Goal: Task Accomplishment & Management: Use online tool/utility

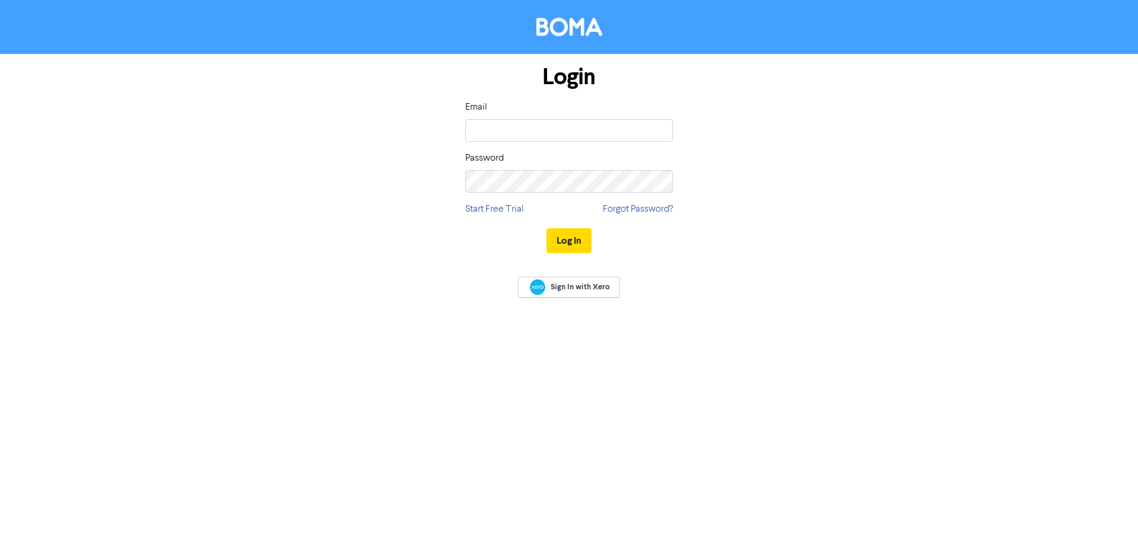
click at [558, 124] on input "email" at bounding box center [569, 130] width 208 height 23
type input "a"
type input "[EMAIL_ADDRESS][DOMAIN_NAME]"
click at [563, 238] on button "Log In" at bounding box center [569, 240] width 45 height 25
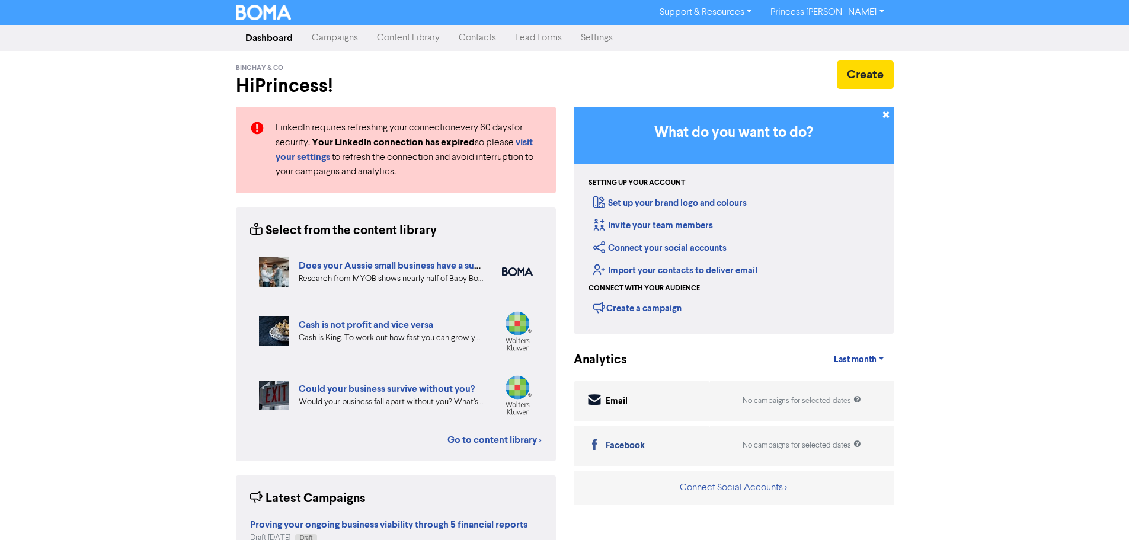
click at [984, 352] on div "Support & Resources Video Tutorials FAQ & Guides Marketing Education Princess […" at bounding box center [564, 270] width 1129 height 540
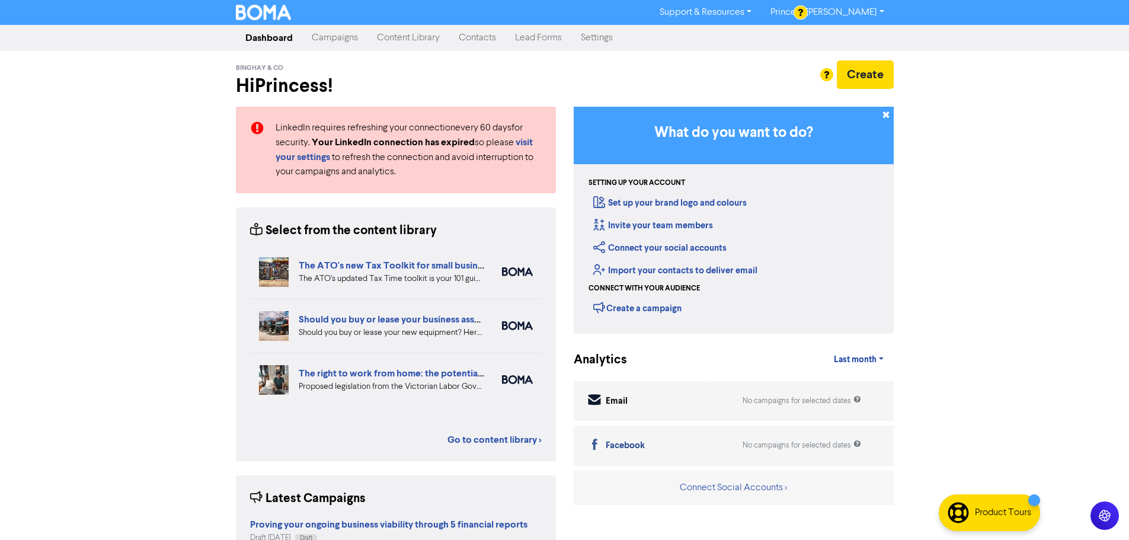
scroll to position [122, 0]
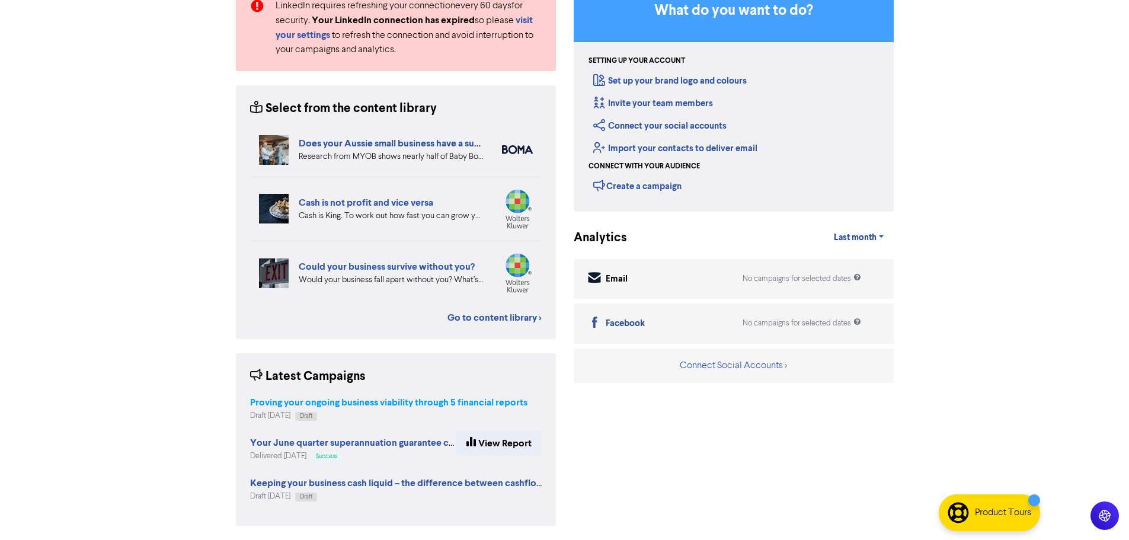
click at [433, 403] on strong "Proving your ongoing business viability through 5 financial reports" at bounding box center [388, 403] width 277 height 12
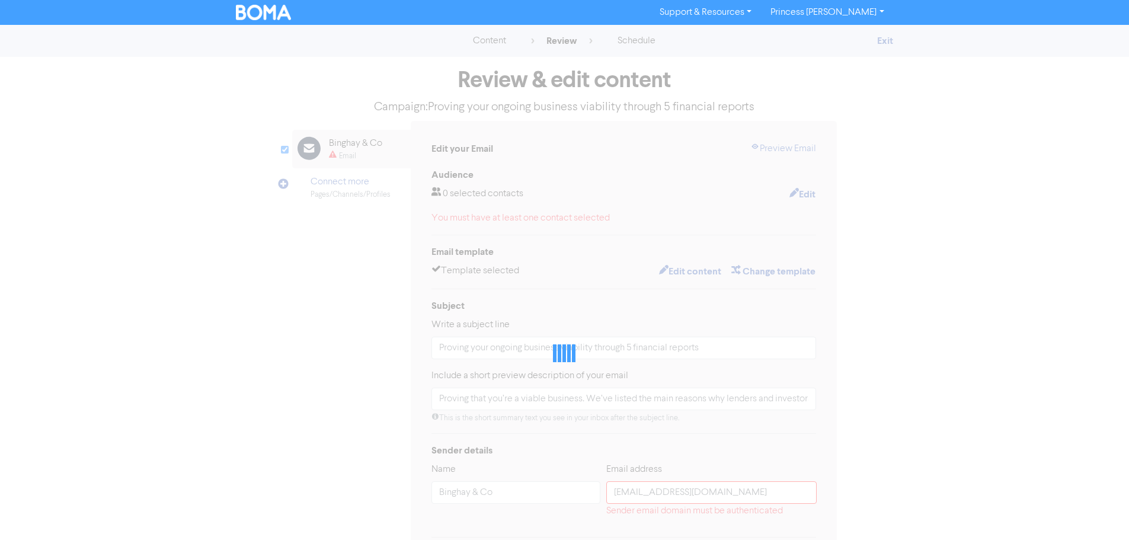
type input "Proving that you’re a viable business. We’ve listed the main reasons why lender…"
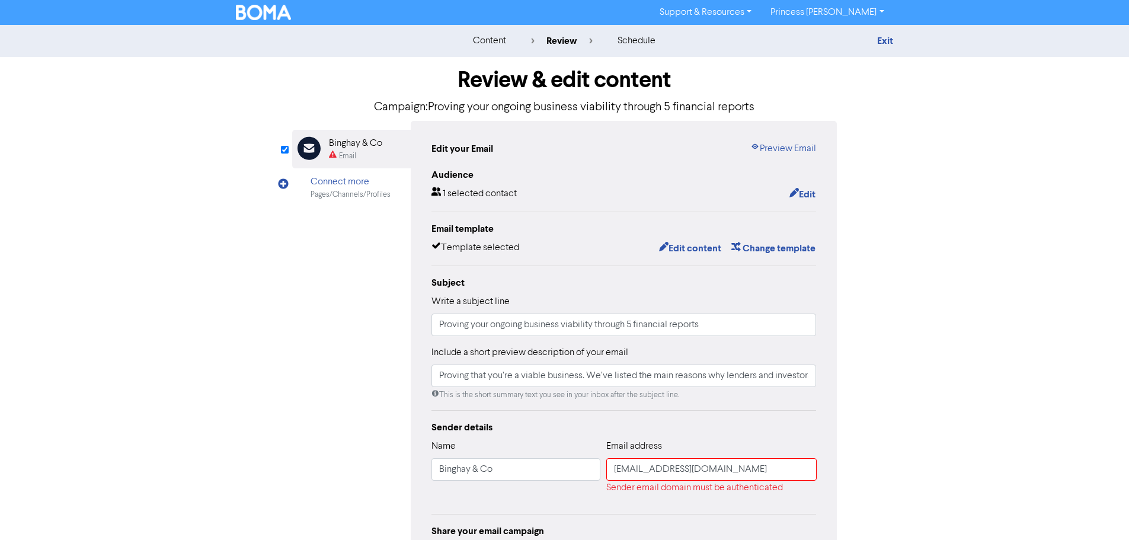
click at [1051, 284] on div "content review schedule Exit Review & edit content Campaign: Proving your ongoi…" at bounding box center [564, 342] width 1129 height 634
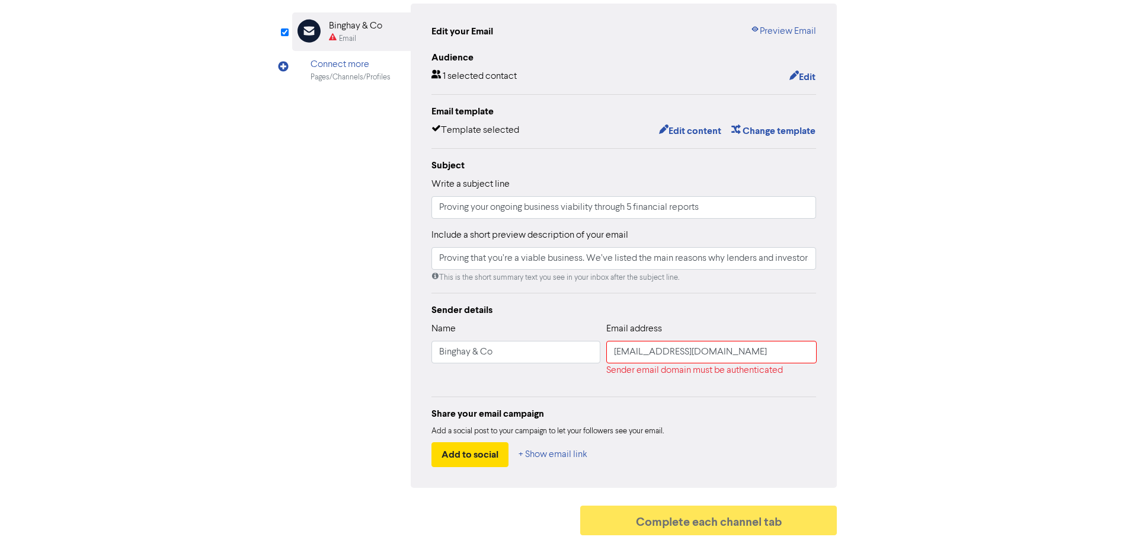
scroll to position [120, 0]
click at [696, 365] on div "Sender email domain must be authenticated" at bounding box center [711, 369] width 210 height 14
click at [722, 365] on div "Sender email domain must be authenticated" at bounding box center [711, 369] width 210 height 14
click at [720, 371] on div "Sender email domain must be authenticated" at bounding box center [711, 369] width 210 height 14
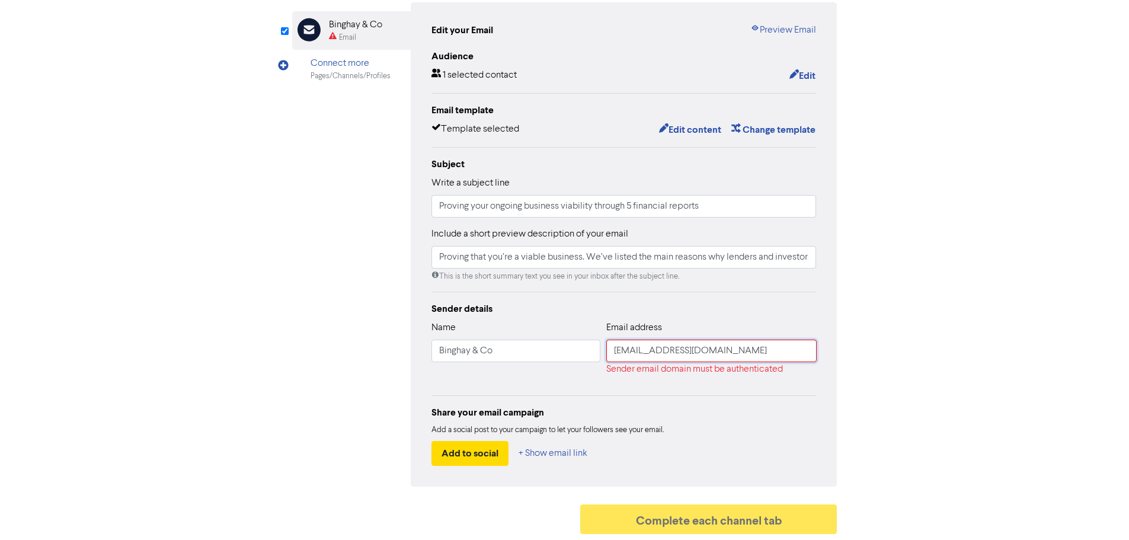
click at [751, 357] on input "[EMAIL_ADDRESS][DOMAIN_NAME]" at bounding box center [711, 351] width 210 height 23
click at [871, 379] on div "Review & edit content Campaign: Proving your ongoing business viability through…" at bounding box center [565, 239] width 676 height 602
click at [740, 369] on div "Sender email domain must be authenticated" at bounding box center [711, 369] width 210 height 14
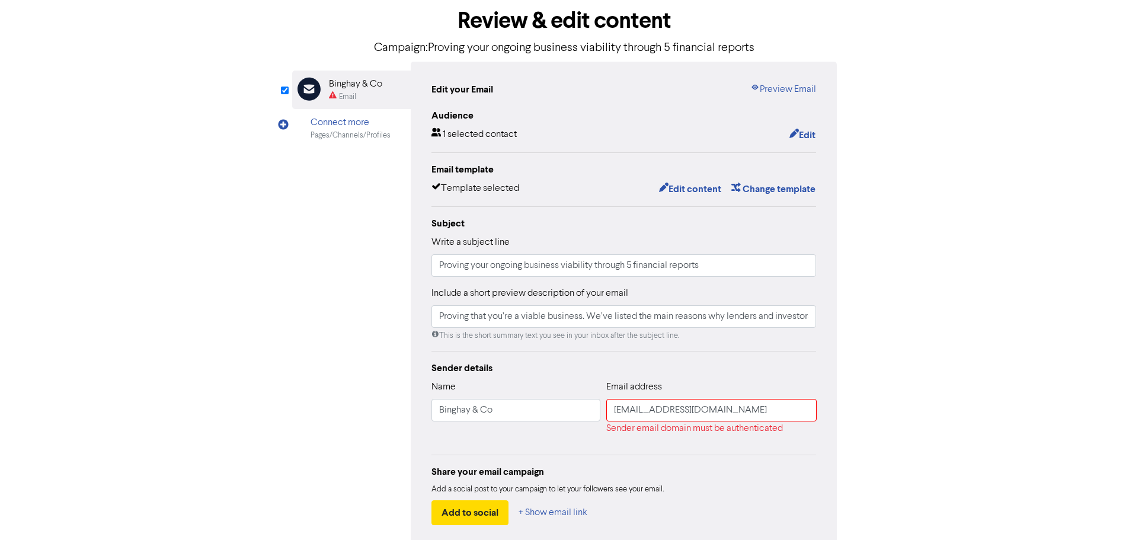
scroll to position [0, 0]
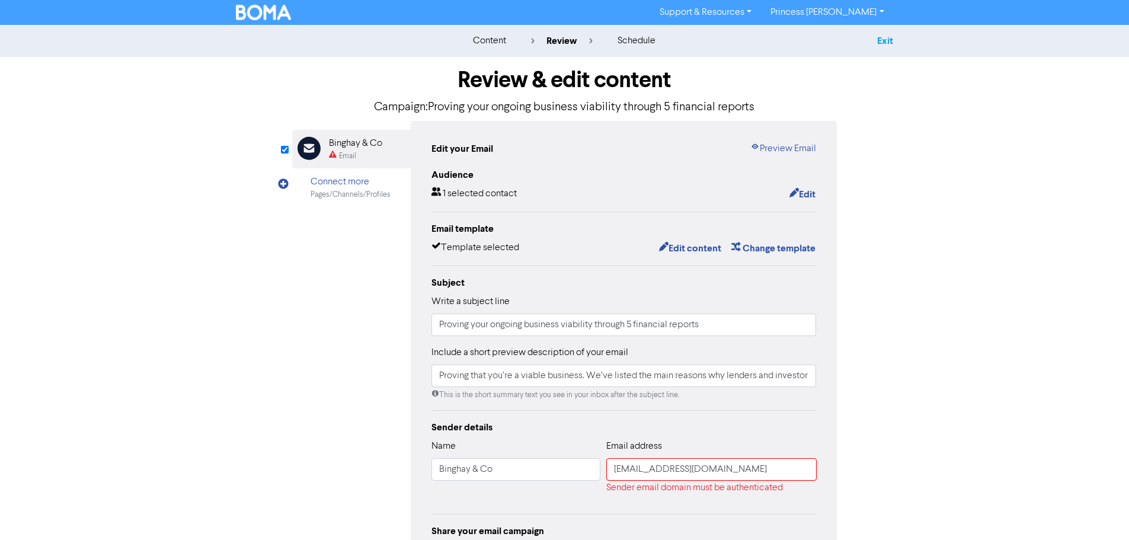
click at [889, 42] on link "Exit" at bounding box center [885, 41] width 16 height 12
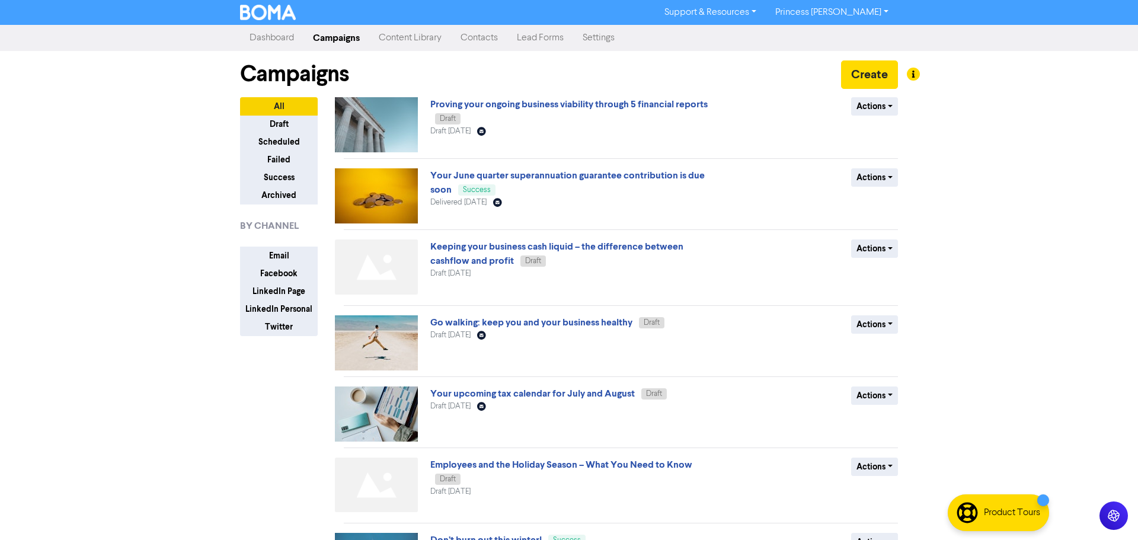
click at [863, 16] on link "Princess [PERSON_NAME]" at bounding box center [832, 12] width 132 height 19
click at [1044, 230] on div "Support & Resources Video Tutorials FAQ & Guides Marketing Education Princess […" at bounding box center [569, 270] width 1138 height 540
click at [857, 20] on link "Princess [PERSON_NAME]" at bounding box center [827, 12] width 132 height 19
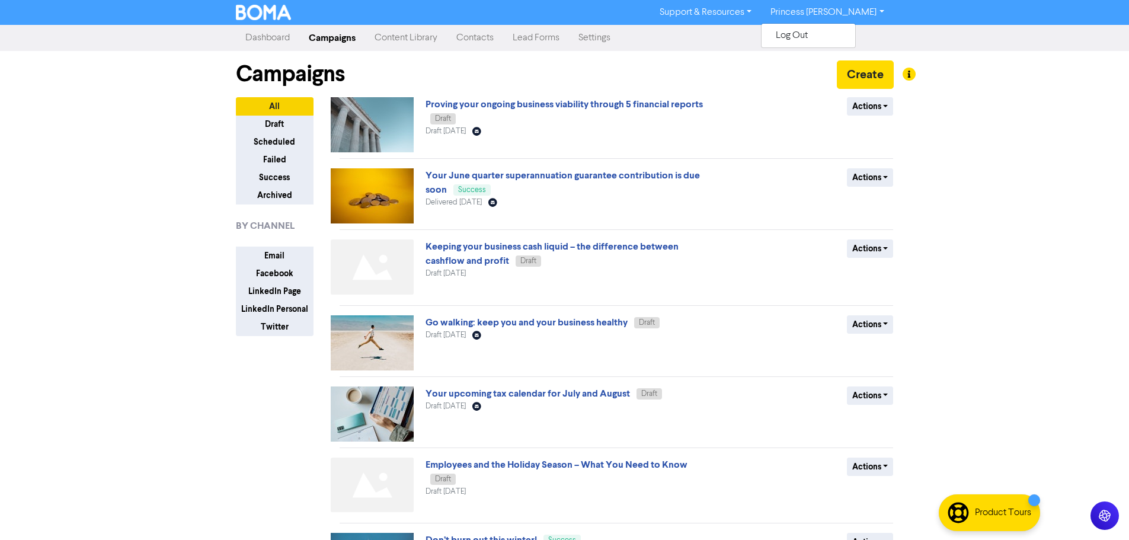
drag, startPoint x: 994, startPoint y: 65, endPoint x: 807, endPoint y: 31, distance: 189.8
click at [991, 66] on div "Support & Resources Video Tutorials FAQ & Guides Marketing Education Princess […" at bounding box center [564, 270] width 1129 height 540
click at [761, 18] on link "Support & Resources" at bounding box center [705, 12] width 111 height 19
click at [603, 37] on link "Settings" at bounding box center [594, 38] width 51 height 24
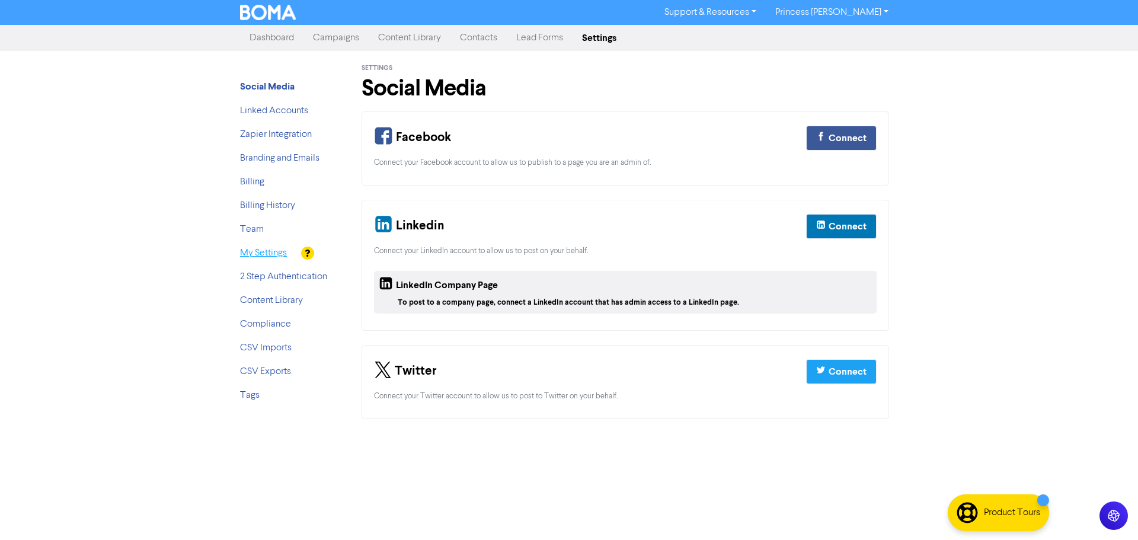
click at [259, 254] on link "My Settings" at bounding box center [263, 252] width 47 height 9
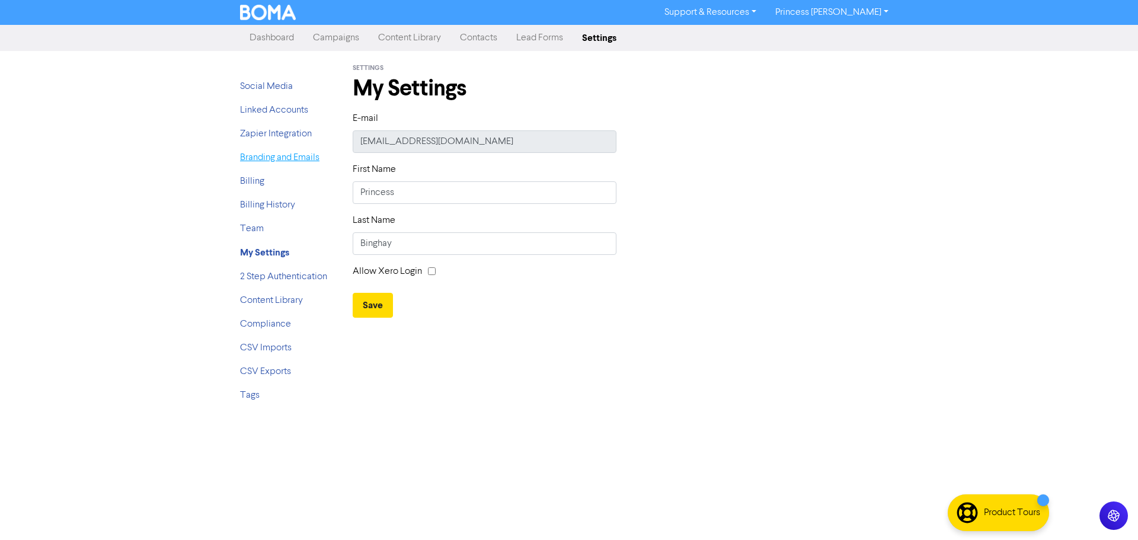
click at [273, 158] on link "Branding and Emails" at bounding box center [279, 157] width 79 height 9
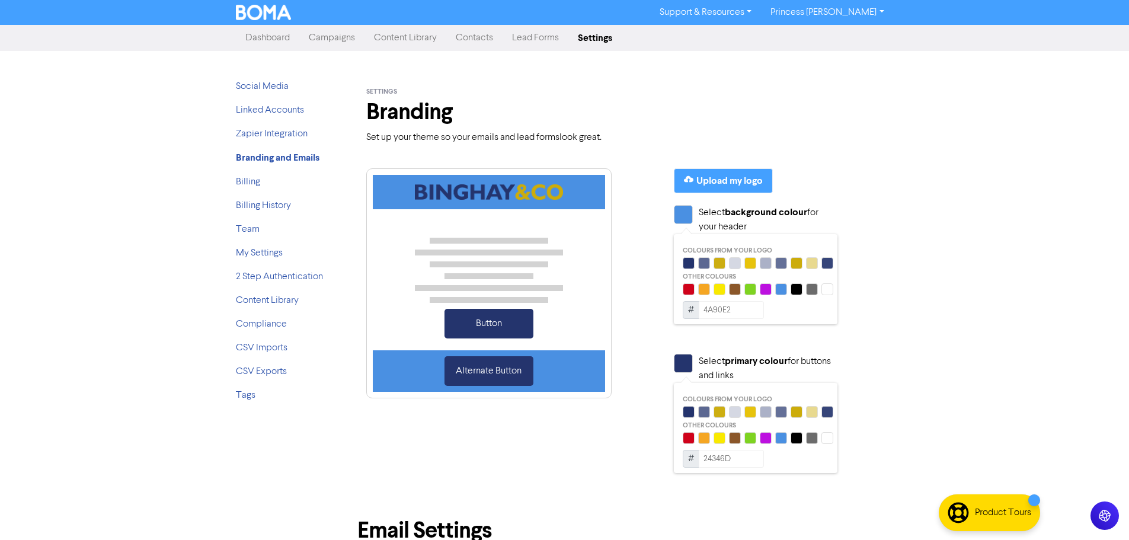
click at [251, 33] on link "Dashboard" at bounding box center [267, 38] width 63 height 24
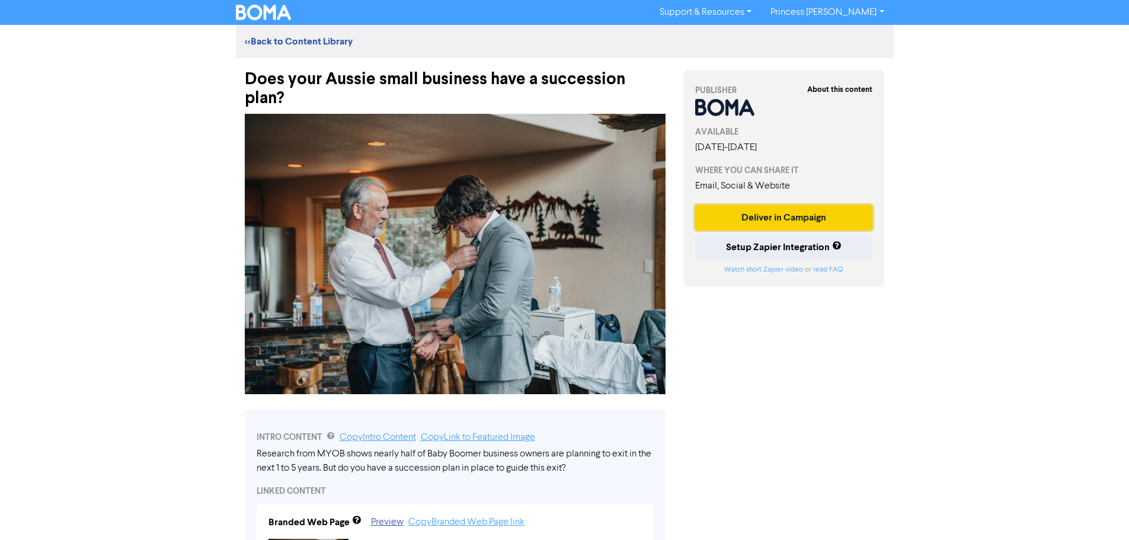
click at [784, 218] on button "Deliver in Campaign" at bounding box center [784, 217] width 178 height 25
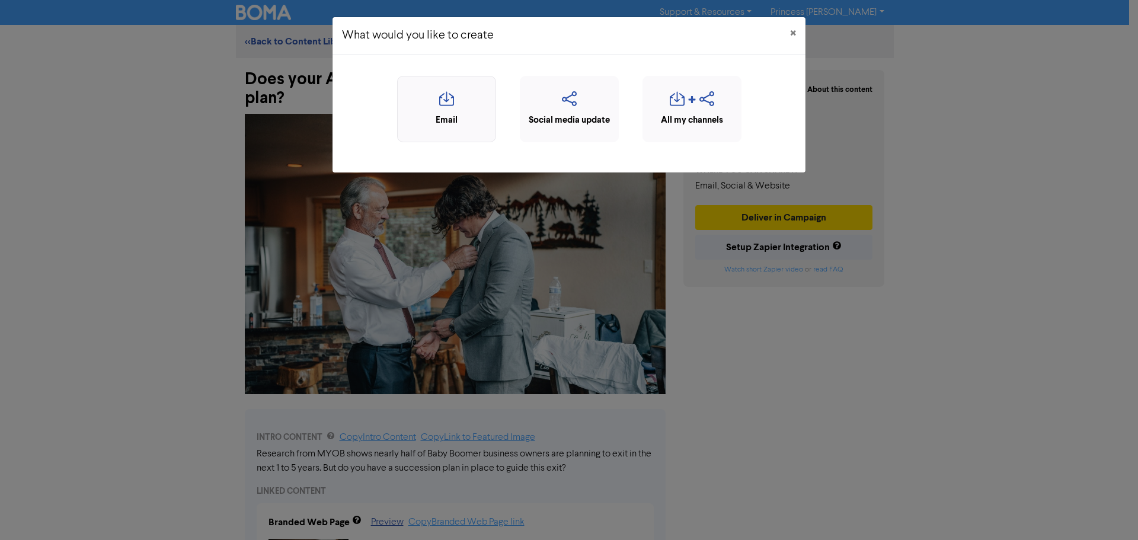
click at [464, 97] on icon "button" at bounding box center [447, 102] width 86 height 23
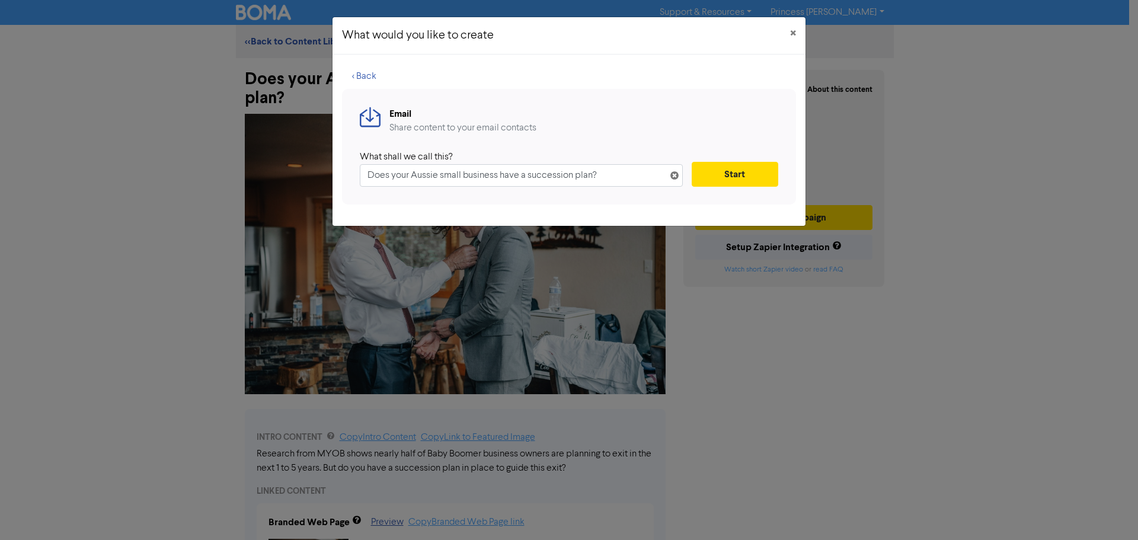
click at [427, 174] on input "Does your Aussie small business have a succession plan?" at bounding box center [521, 175] width 323 height 23
click at [431, 175] on input "Does your \small business have a succession plan?" at bounding box center [521, 175] width 323 height 23
type input "Does your business have a succession plan?"
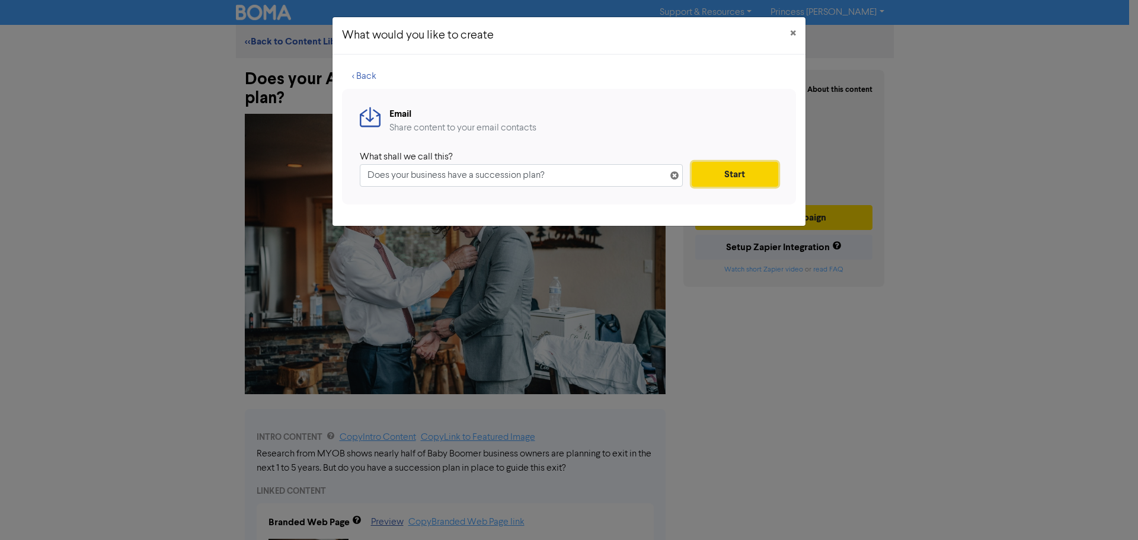
click at [735, 177] on button "Start" at bounding box center [735, 174] width 87 height 25
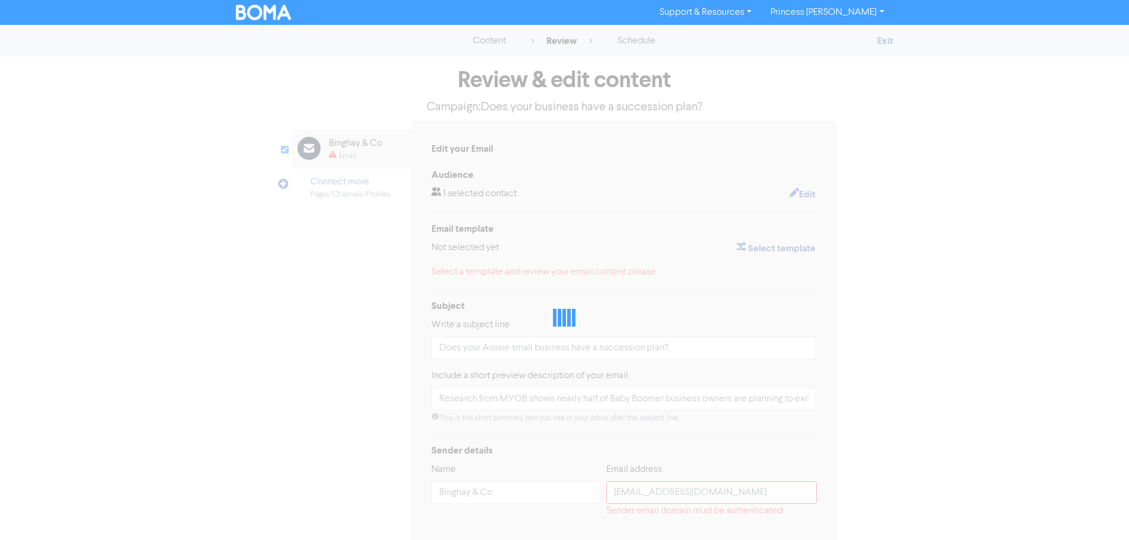
type input "Research from MYOB shows nearly half of Baby Boomer business owners are plannin…"
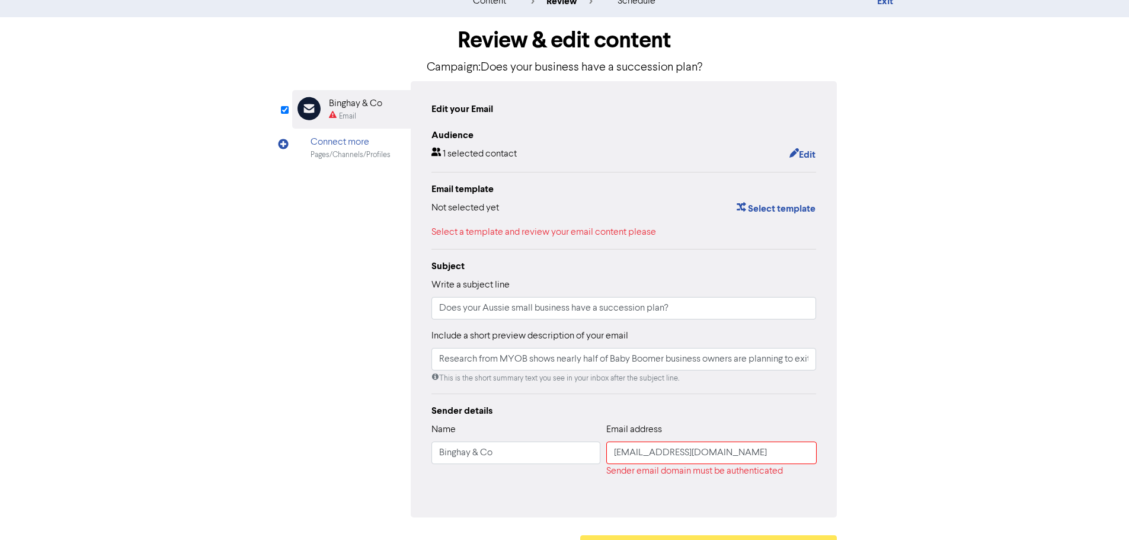
scroll to position [72, 0]
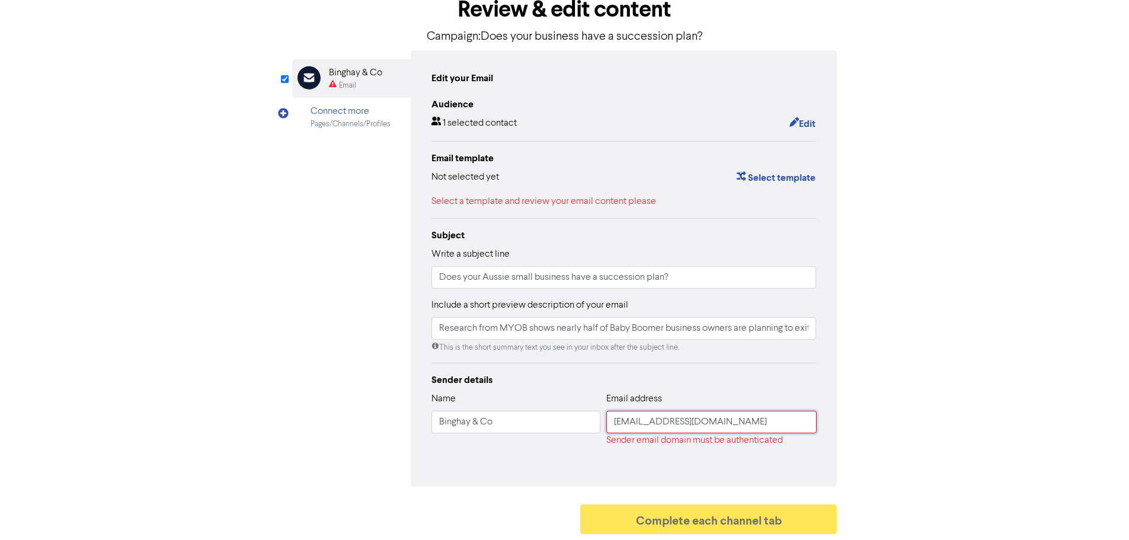
click at [697, 420] on input "[EMAIL_ADDRESS][DOMAIN_NAME]" at bounding box center [711, 422] width 210 height 23
click at [570, 200] on div "Select a template and review your email content please" at bounding box center [624, 201] width 385 height 14
click at [695, 446] on div "Sender email domain must be authenticated" at bounding box center [711, 440] width 210 height 14
drag, startPoint x: 604, startPoint y: 440, endPoint x: 825, endPoint y: 440, distance: 221.1
click at [825, 440] on div "Edit your Email Audience 1 selected contact Edit Email template Not selected ye…" at bounding box center [624, 268] width 427 height 436
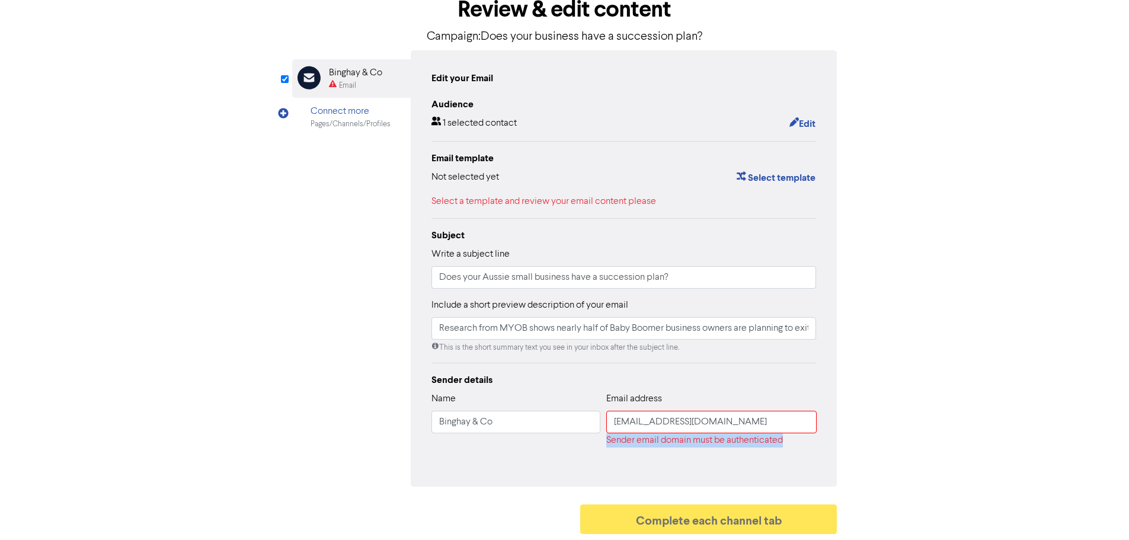
click at [1075, 410] on div "content review schedule Exit Review & edit content Campaign: Does your business…" at bounding box center [564, 247] width 1129 height 586
click at [1096, 448] on div "content review schedule Exit Review & edit content Campaign: Does your business…" at bounding box center [564, 247] width 1129 height 586
